Goal: Information Seeking & Learning: Find specific fact

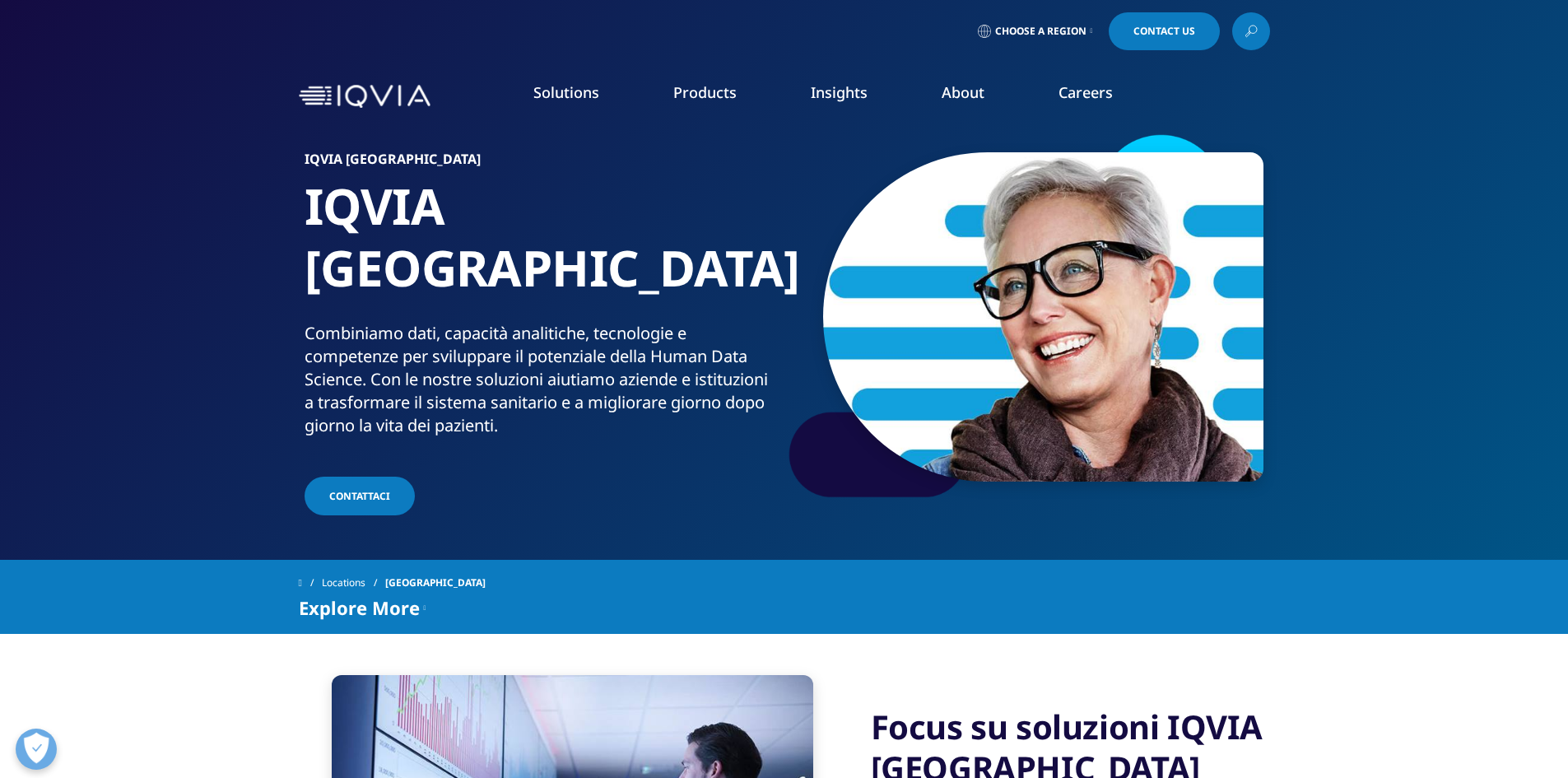
click at [1262, 24] on link at bounding box center [1250, 31] width 38 height 38
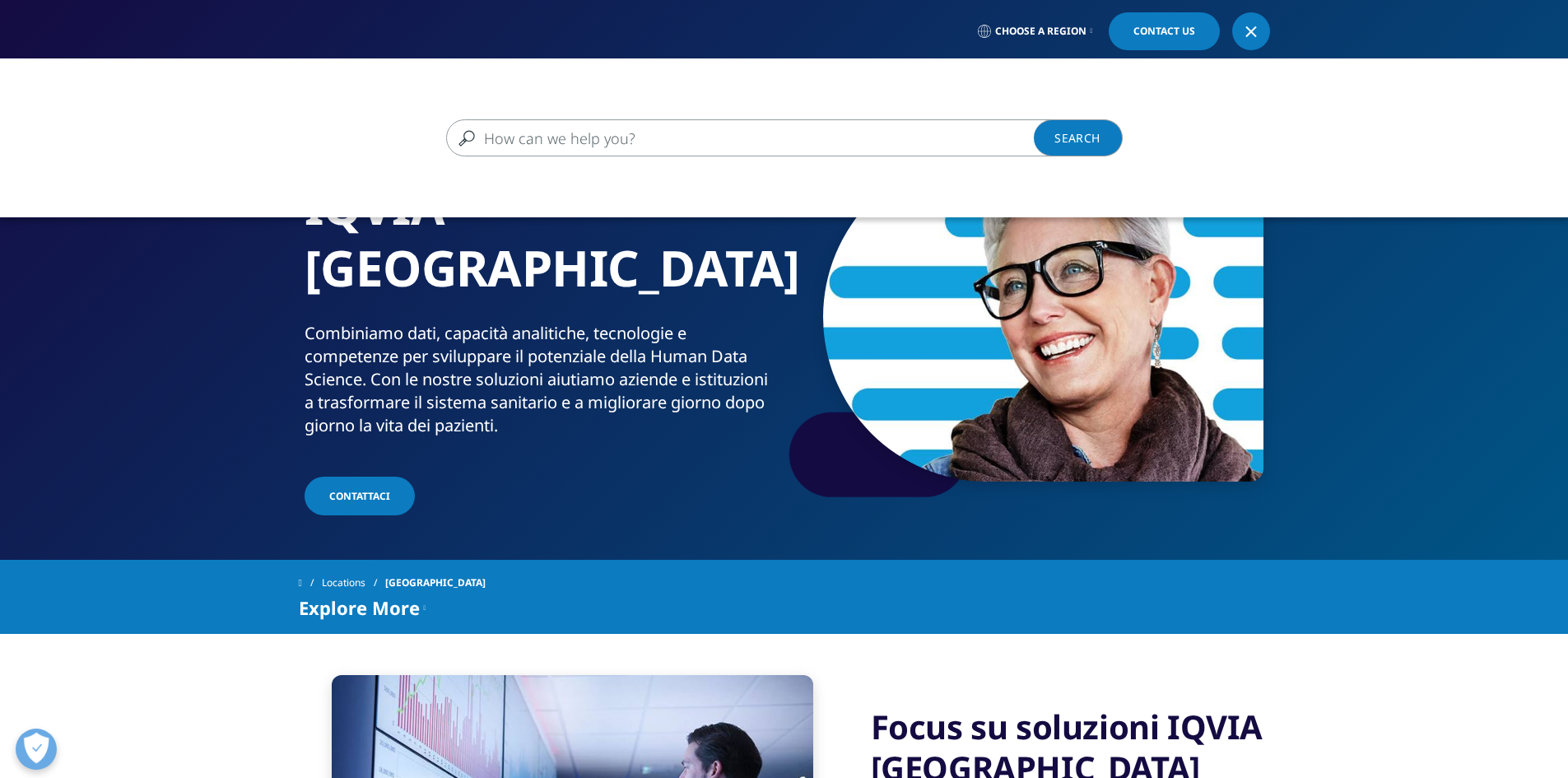
click at [485, 134] on input "Cerca" at bounding box center [761, 138] width 629 height 37
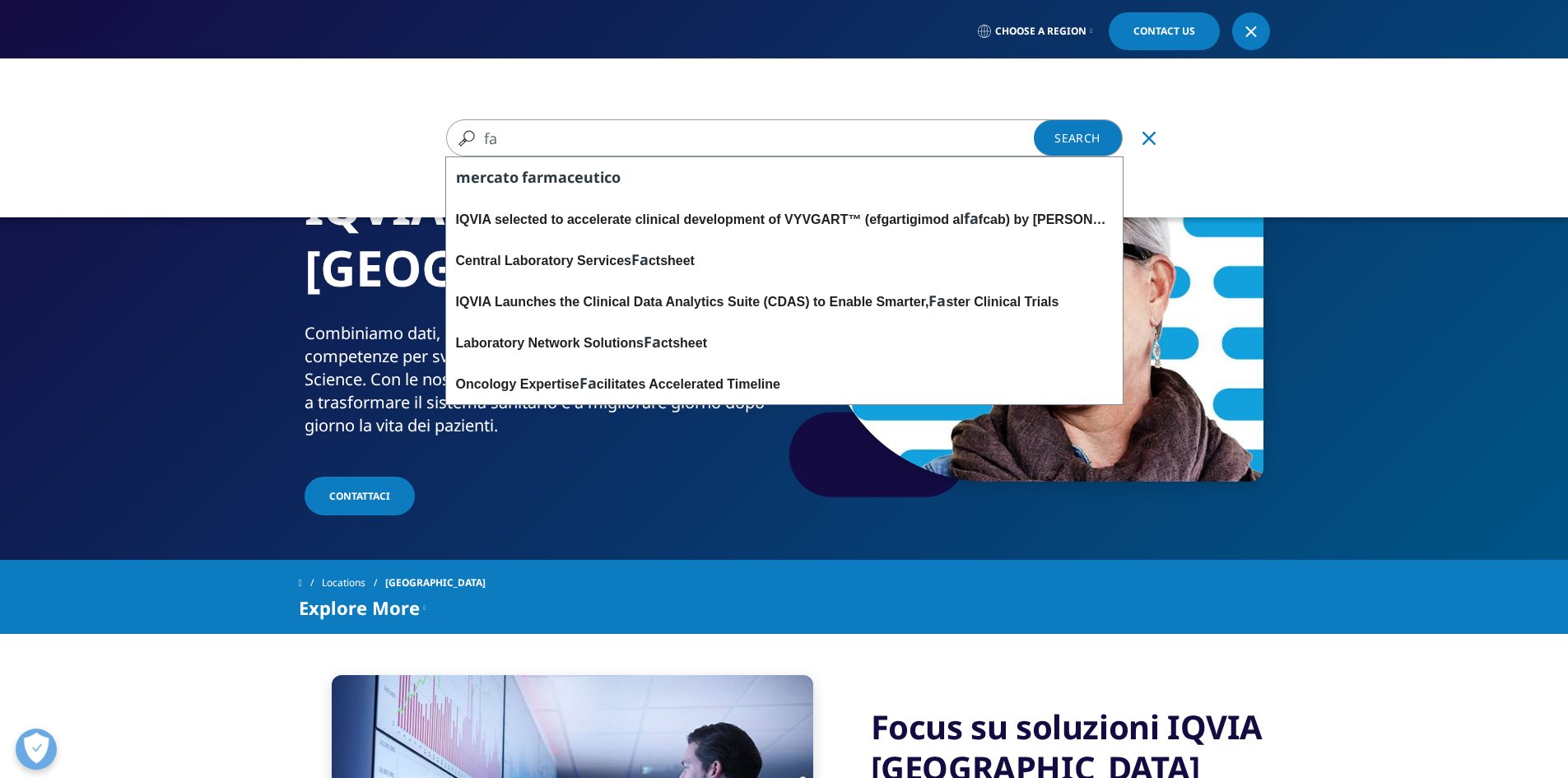
type input "f"
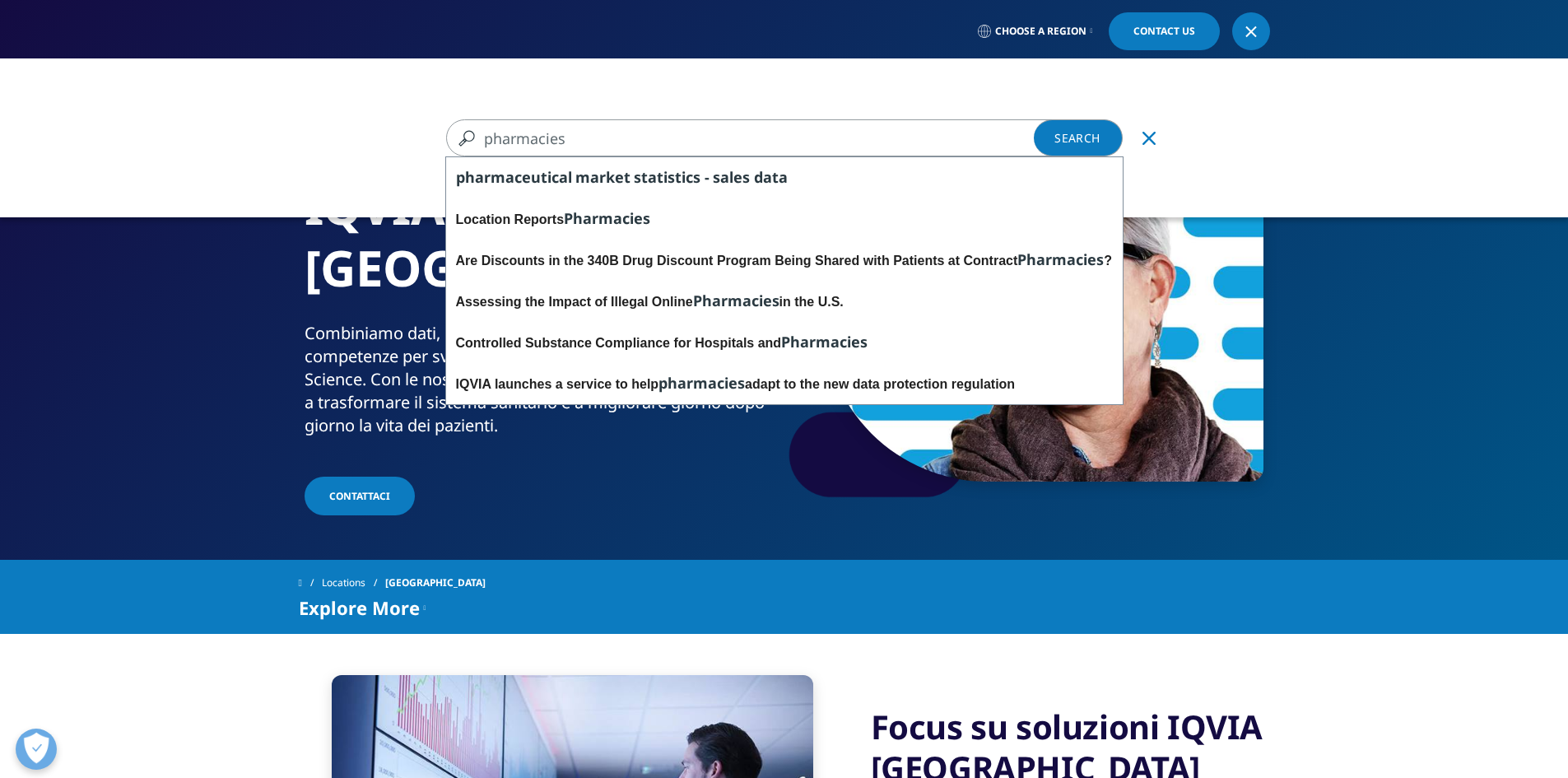
type input "pharmacies"
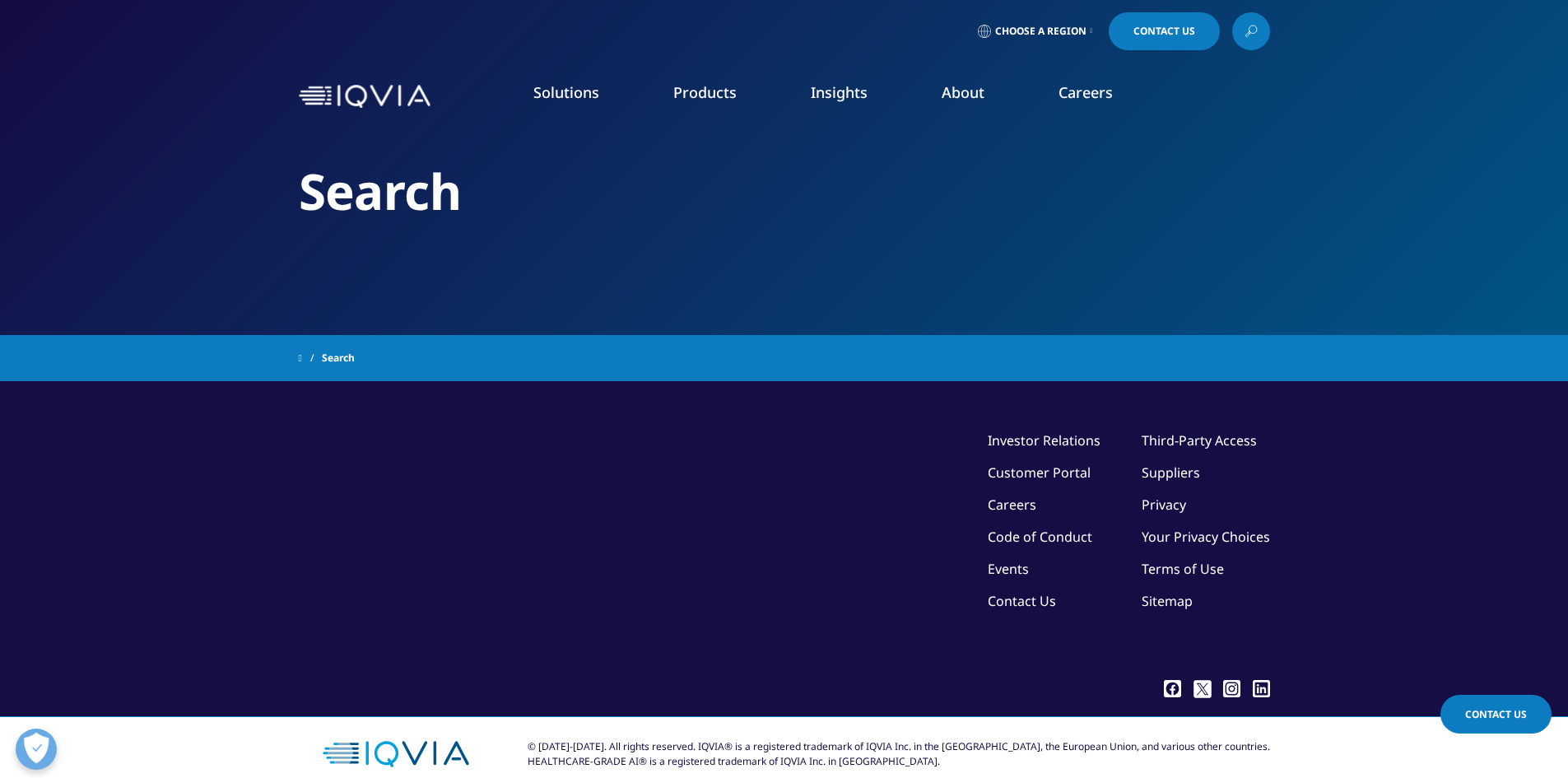
type input "pharmacies"
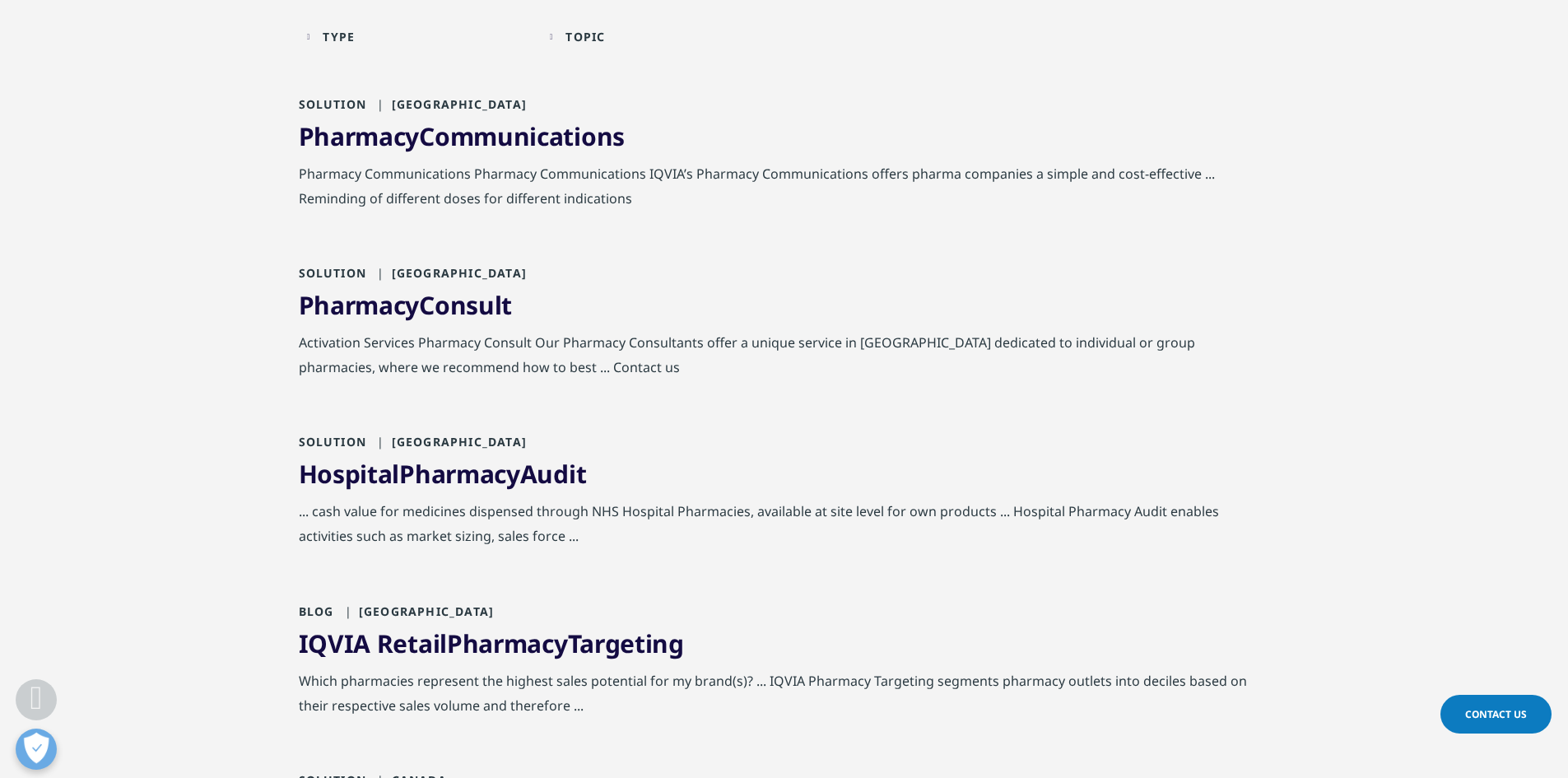
scroll to position [329, 0]
